Goal: Information Seeking & Learning: Understand process/instructions

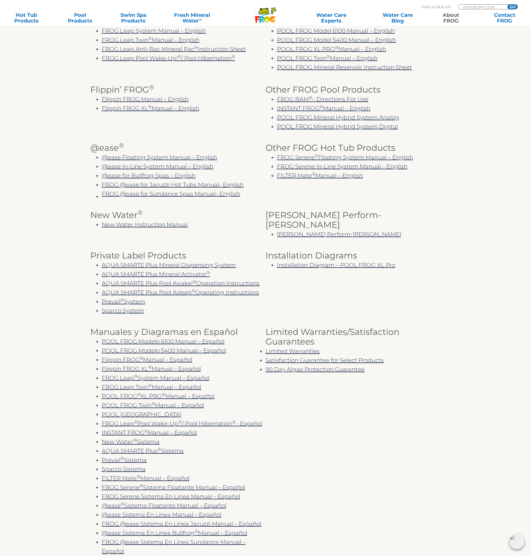
scroll to position [182, 0]
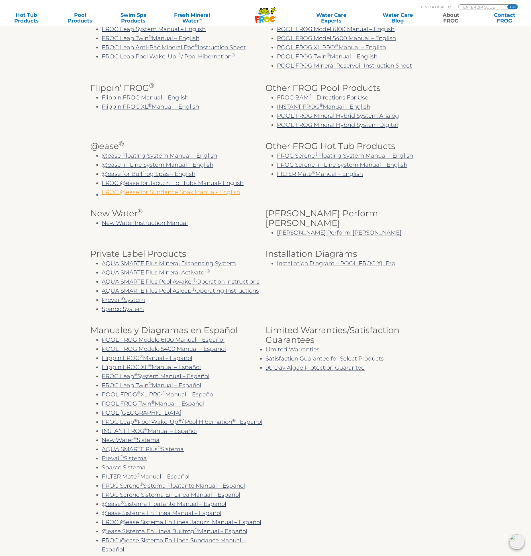
click at [168, 195] on link "FROG @ease for Sundance Spas Manual- English" at bounding box center [171, 192] width 138 height 7
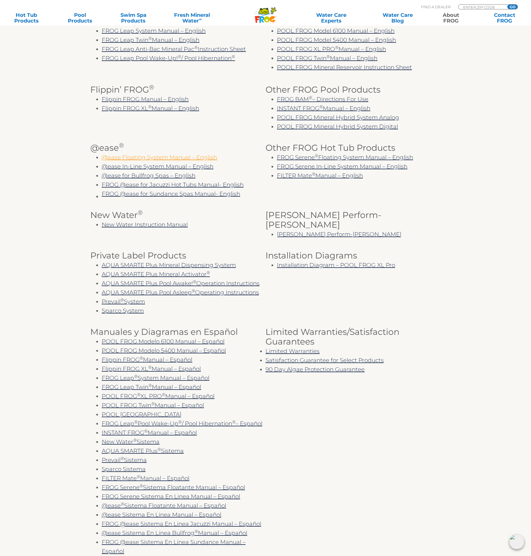
scroll to position [180, 0]
click at [163, 159] on link "@ease Floating System Manual – English" at bounding box center [159, 157] width 115 height 7
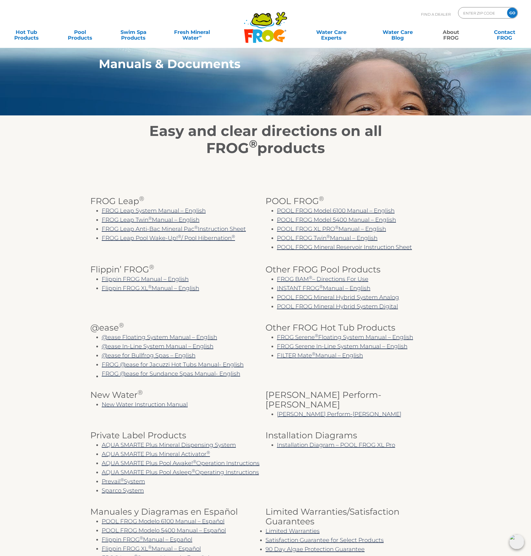
scroll to position [0, 0]
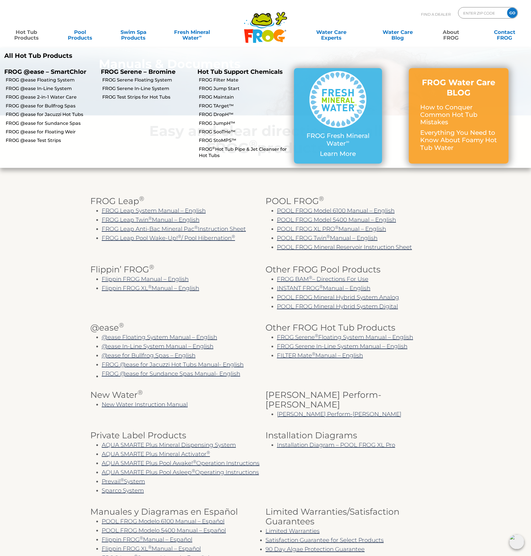
click at [24, 34] on link "Hot Tub Products" at bounding box center [27, 32] width 42 height 11
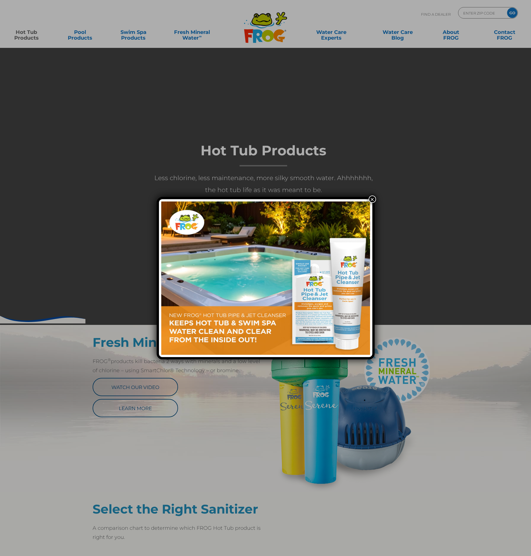
click at [479, 433] on div "×" at bounding box center [265, 278] width 531 height 556
click at [370, 199] on button "×" at bounding box center [372, 198] width 7 height 7
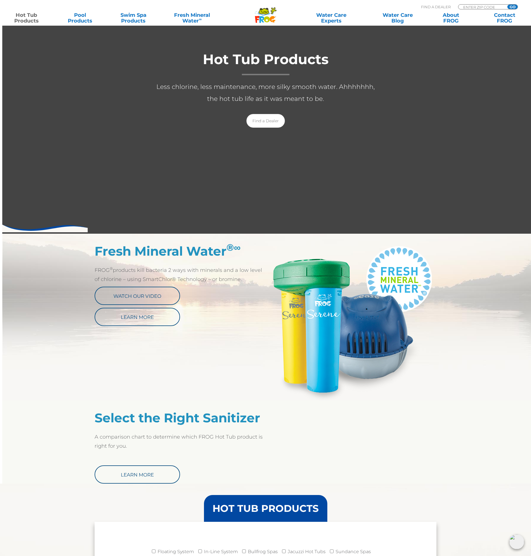
scroll to position [92, 0]
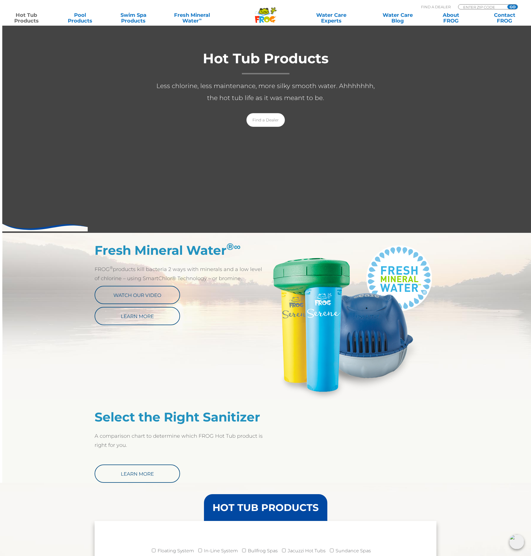
click at [287, 325] on img at bounding box center [351, 321] width 171 height 157
click at [378, 335] on img at bounding box center [351, 321] width 171 height 157
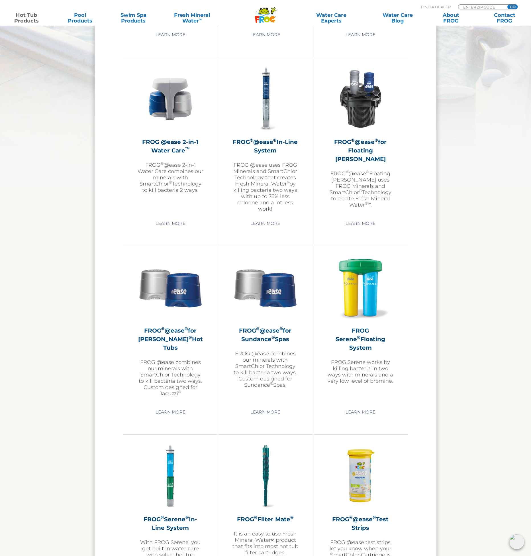
scroll to position [701, 0]
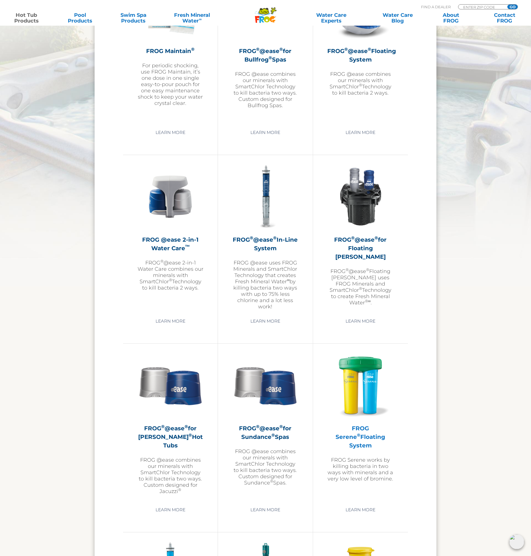
click at [367, 370] on img at bounding box center [360, 385] width 66 height 66
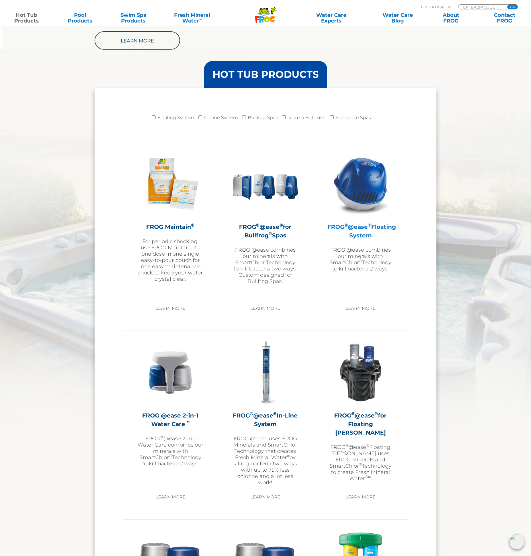
scroll to position [526, 0]
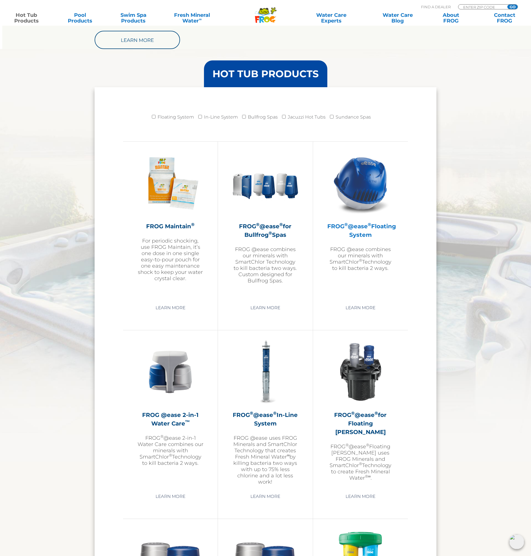
click at [360, 230] on h2 "FROG ® @ease ® Floating System" at bounding box center [360, 230] width 66 height 17
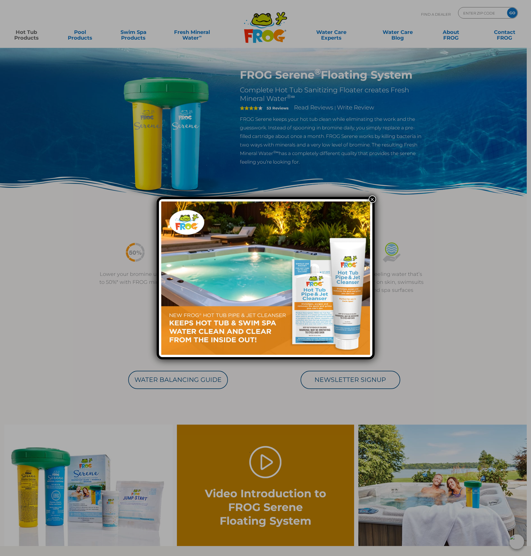
click at [392, 396] on div "×" at bounding box center [265, 278] width 531 height 556
click at [373, 200] on button "×" at bounding box center [372, 198] width 7 height 7
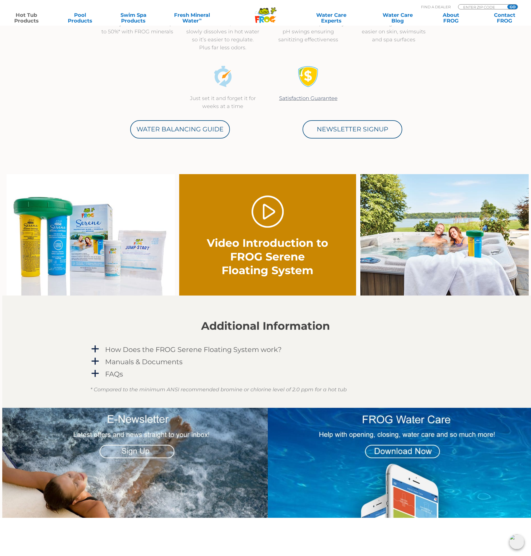
scroll to position [249, 0]
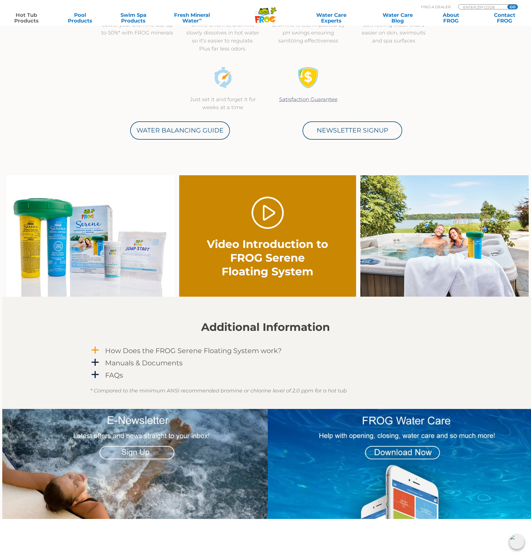
click at [203, 349] on h4 "How Does the FROG Serene Floating System work?" at bounding box center [193, 351] width 177 height 8
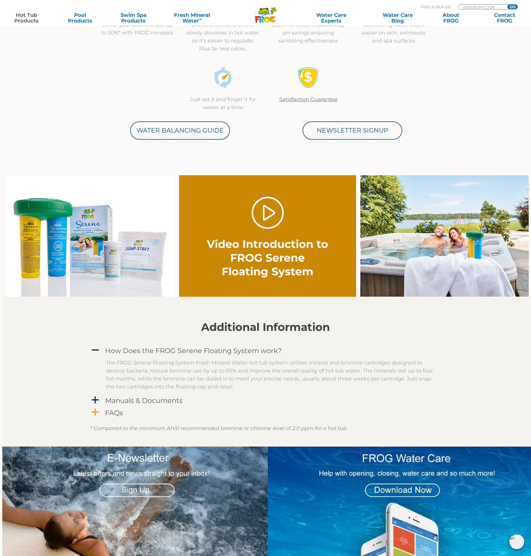
click at [108, 415] on h4 "FAQs" at bounding box center [114, 413] width 18 height 8
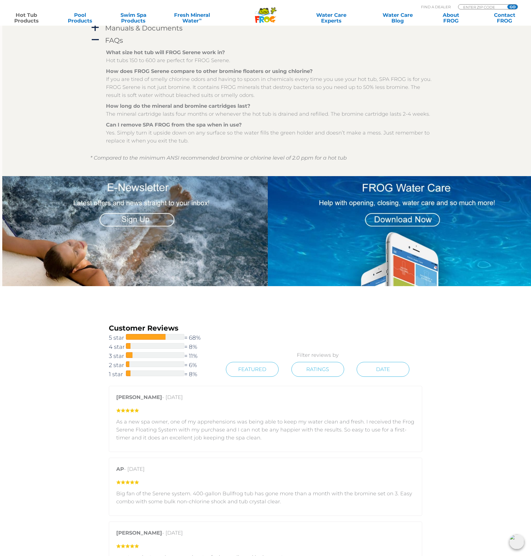
scroll to position [879, 0]
